Goal: Transaction & Acquisition: Book appointment/travel/reservation

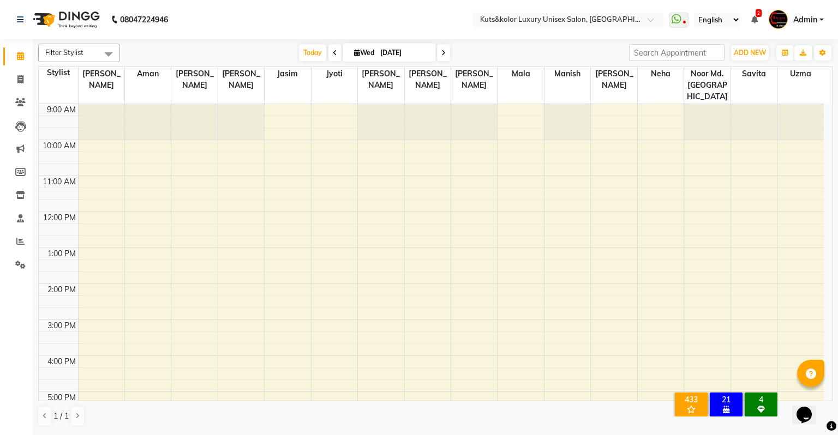
click at [393, 49] on input "[DATE]" at bounding box center [404, 53] width 55 height 16
select select "9"
select select "2025"
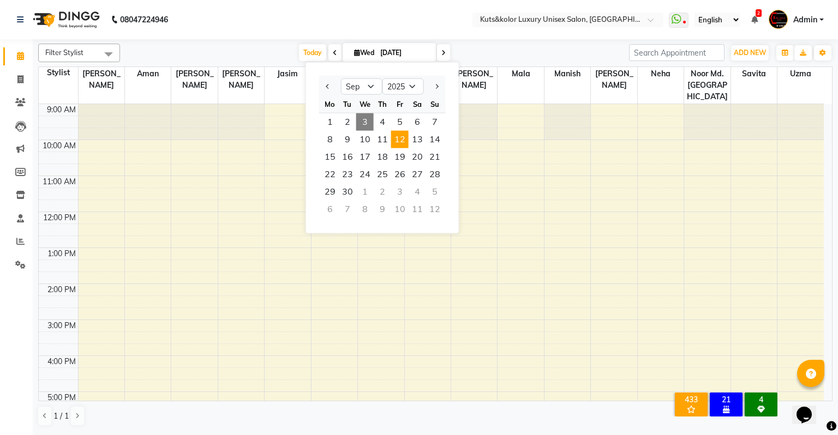
click at [396, 141] on span "12" at bounding box center [399, 139] width 17 height 17
type input "[DATE]"
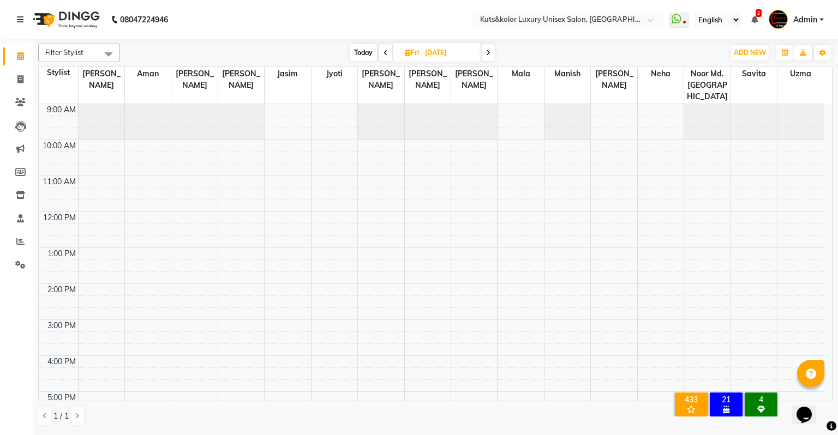
click at [436, 55] on input "[DATE]" at bounding box center [449, 53] width 55 height 16
select select "9"
select select "2025"
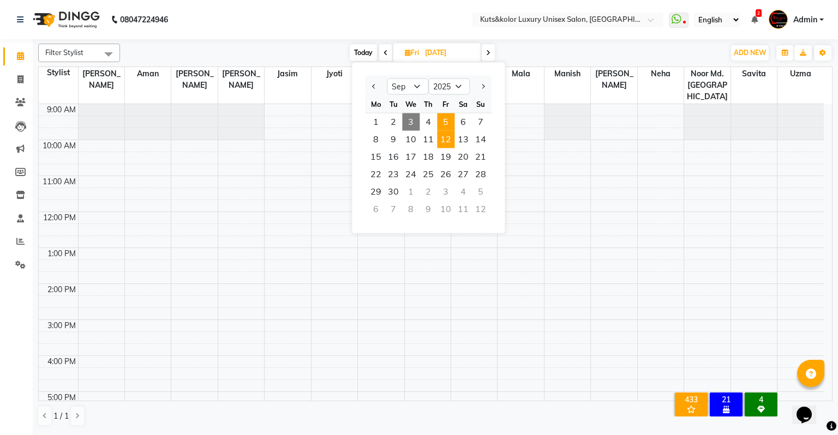
click at [443, 119] on span "5" at bounding box center [445, 121] width 17 height 17
type input "[DATE]"
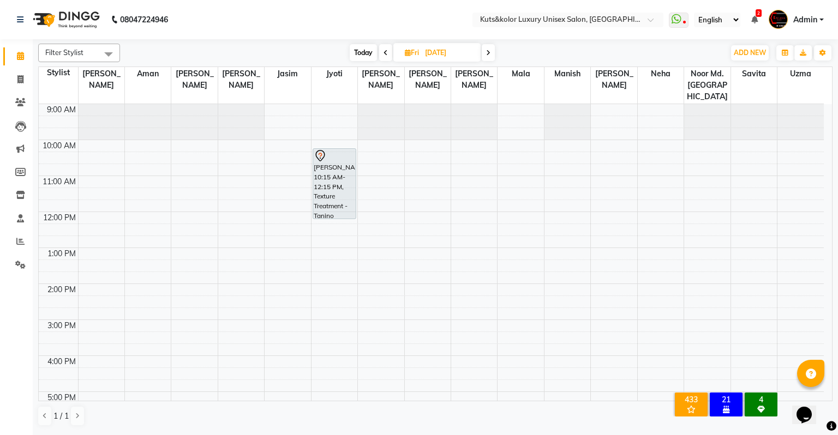
click at [607, 168] on div "9:00 AM 10:00 AM 11:00 AM 12:00 PM 1:00 PM 2:00 PM 3:00 PM 4:00 PM 5:00 PM 6:00…" at bounding box center [431, 373] width 785 height 539
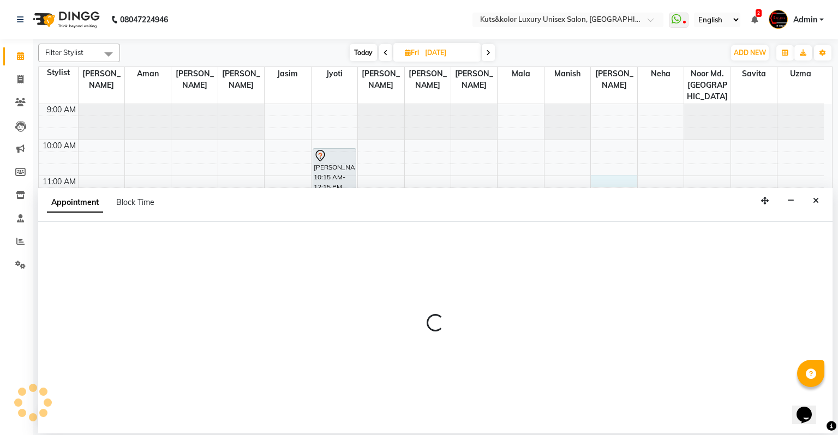
select select "22556"
select select "660"
select select "tentative"
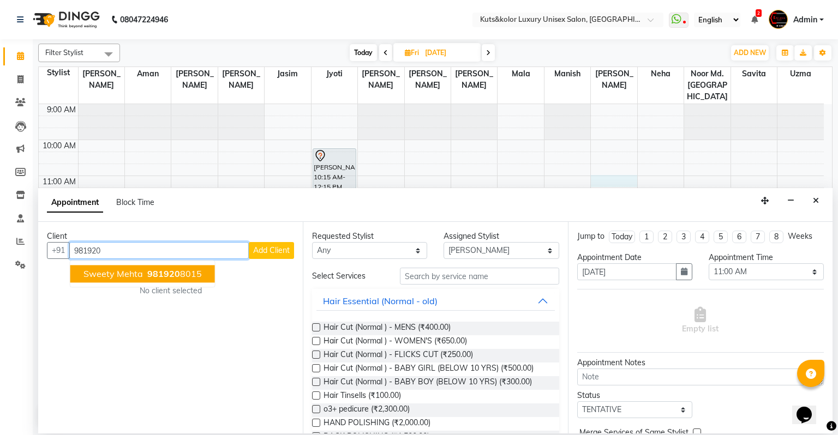
click at [202, 270] on button "Sweety Mehta 981920 8015" at bounding box center [142, 274] width 145 height 17
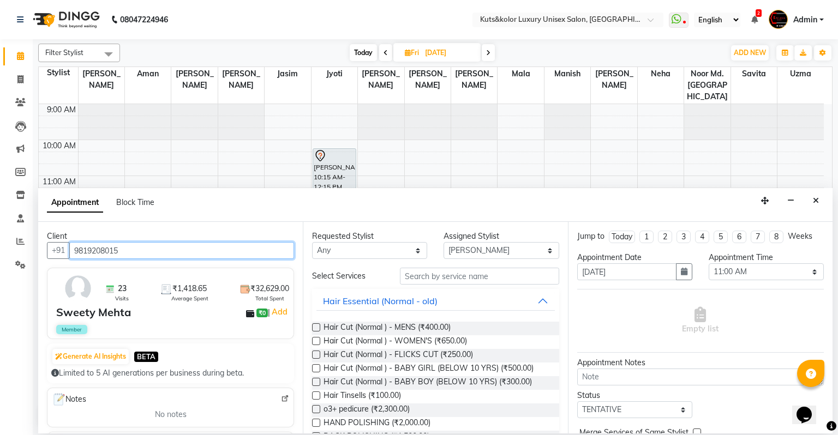
type input "9819208015"
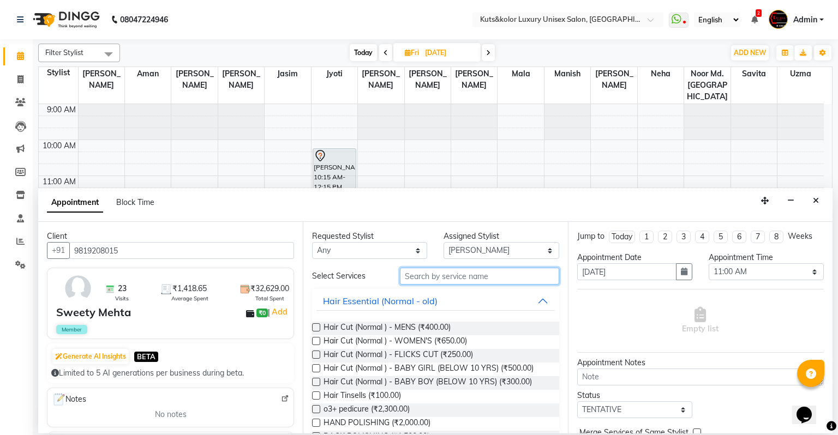
click at [452, 277] on input "text" at bounding box center [479, 276] width 159 height 17
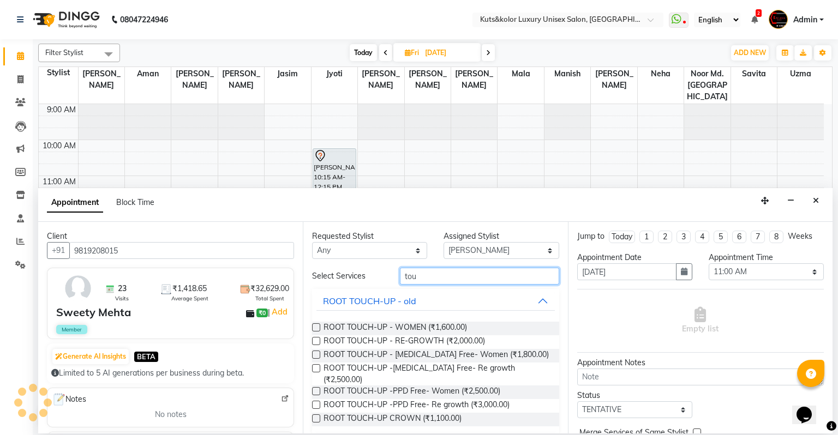
type input "tou"
click at [316, 332] on div at bounding box center [315, 329] width 7 height 11
click at [315, 328] on label at bounding box center [316, 327] width 8 height 8
click at [315, 328] on input "checkbox" at bounding box center [315, 328] width 7 height 7
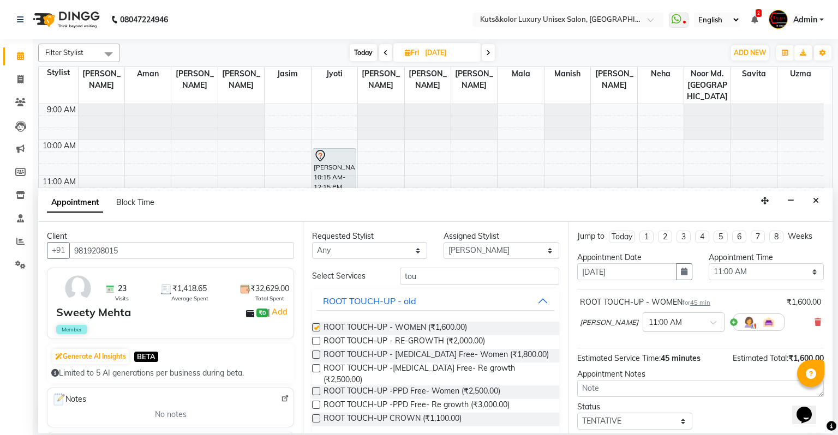
checkbox input "false"
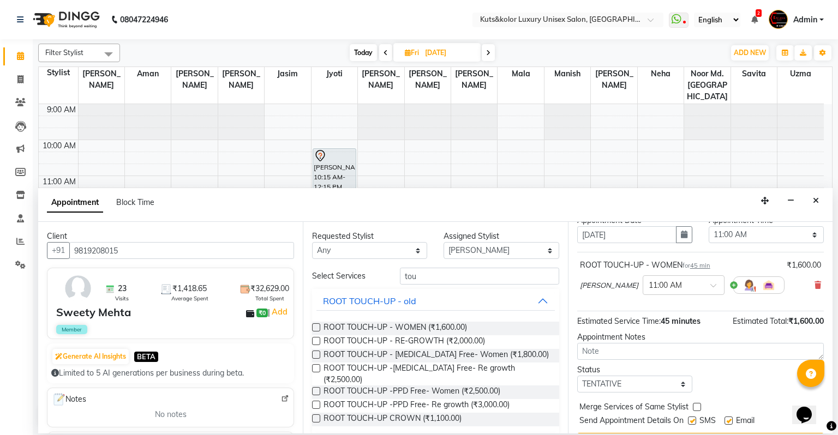
scroll to position [64, 0]
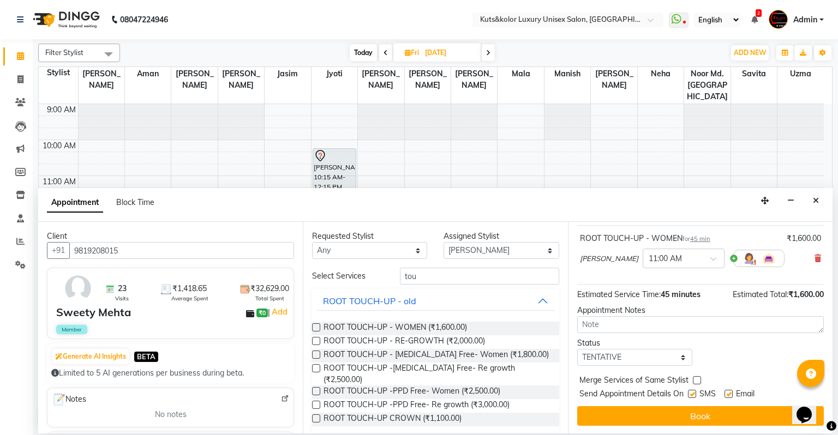
click at [694, 392] on label at bounding box center [692, 394] width 8 height 8
click at [694, 392] on input "checkbox" at bounding box center [691, 395] width 7 height 7
checkbox input "false"
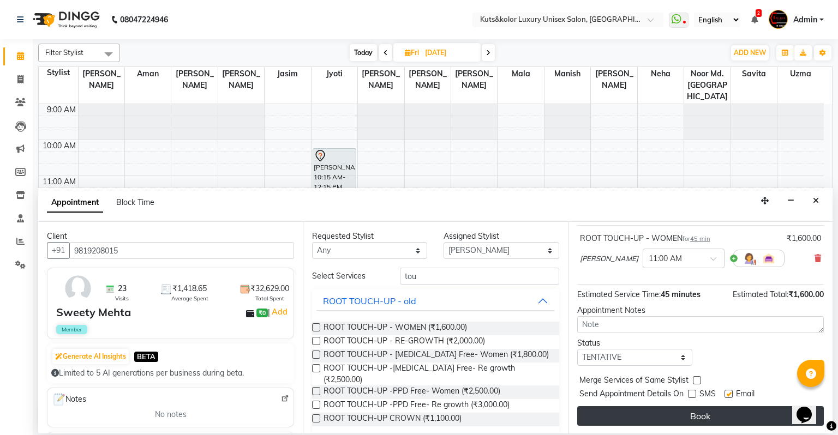
click at [693, 409] on button "Book" at bounding box center [700, 416] width 247 height 20
